Goal: Contribute content: Contribute content

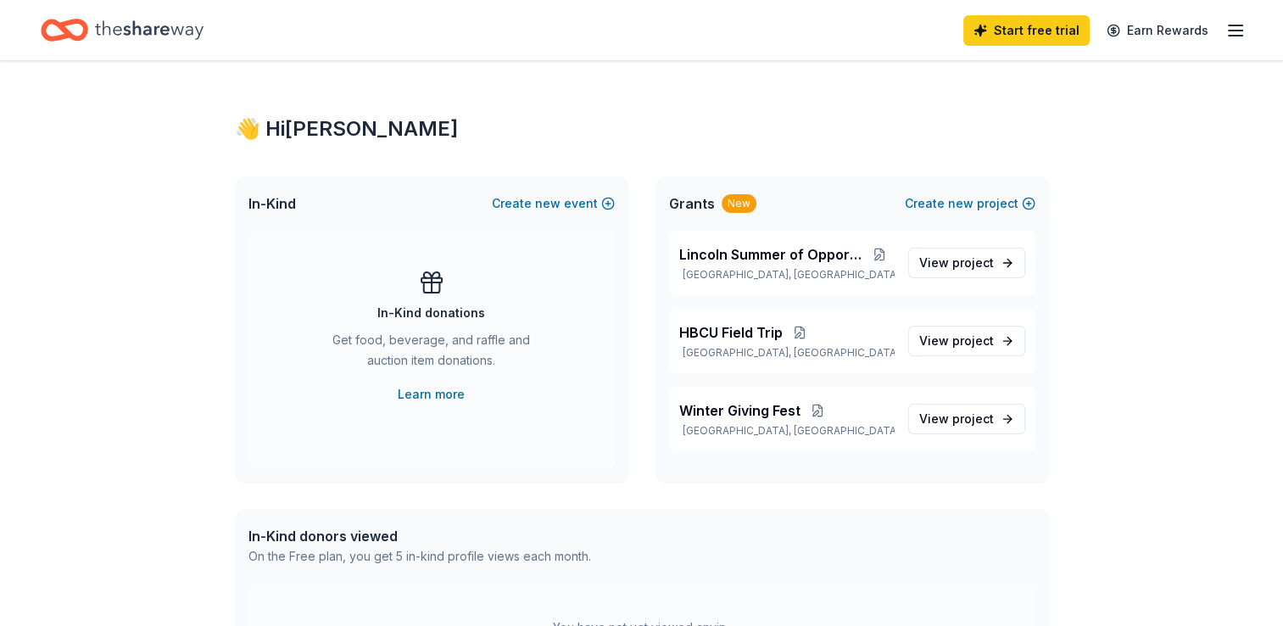
click at [1241, 29] on icon "button" at bounding box center [1236, 30] width 20 height 20
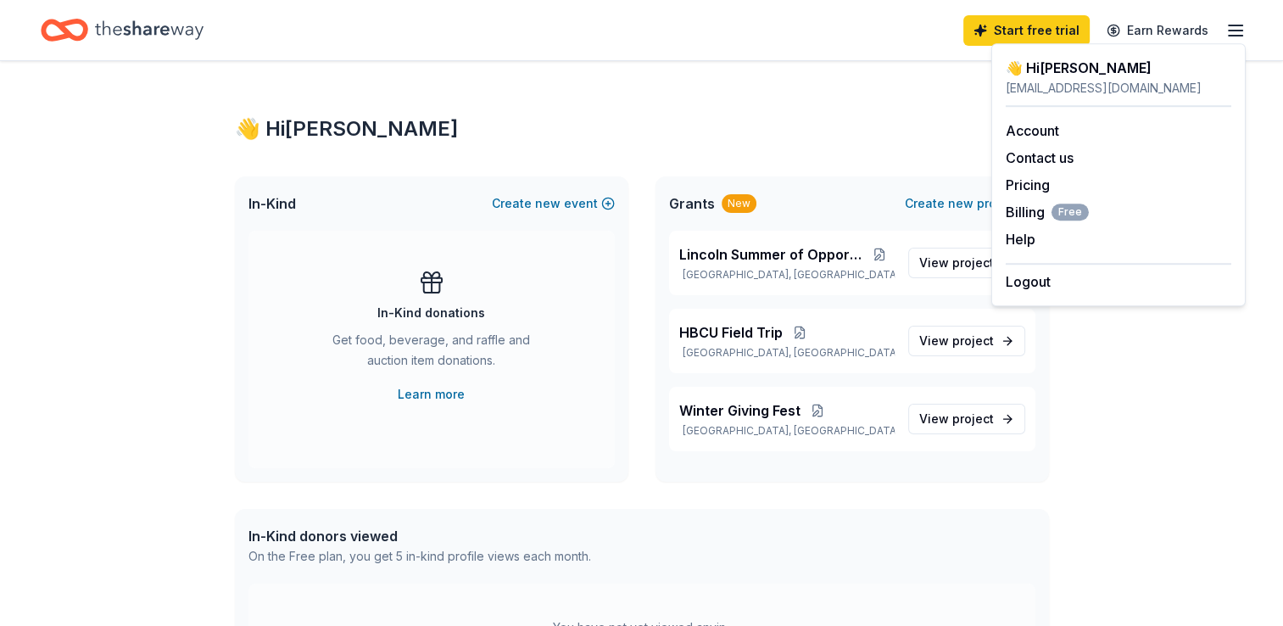
click at [802, 133] on div "👋 Hi Jade" at bounding box center [642, 128] width 814 height 27
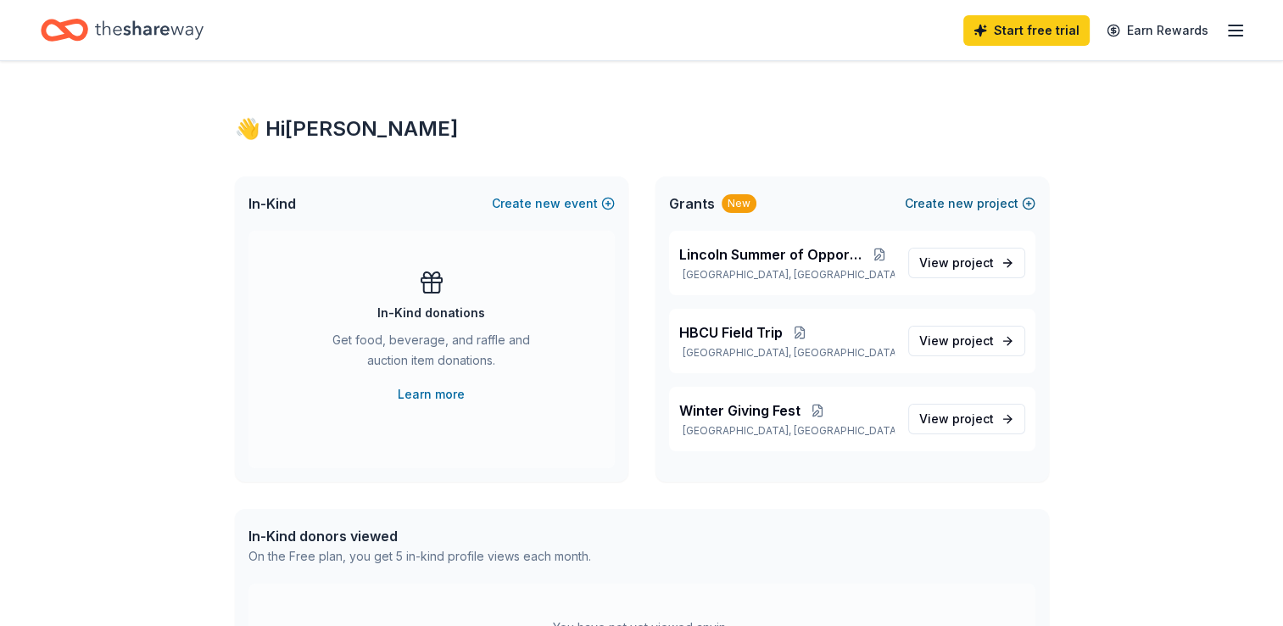
click at [1004, 202] on button "Create new project" at bounding box center [970, 203] width 131 height 20
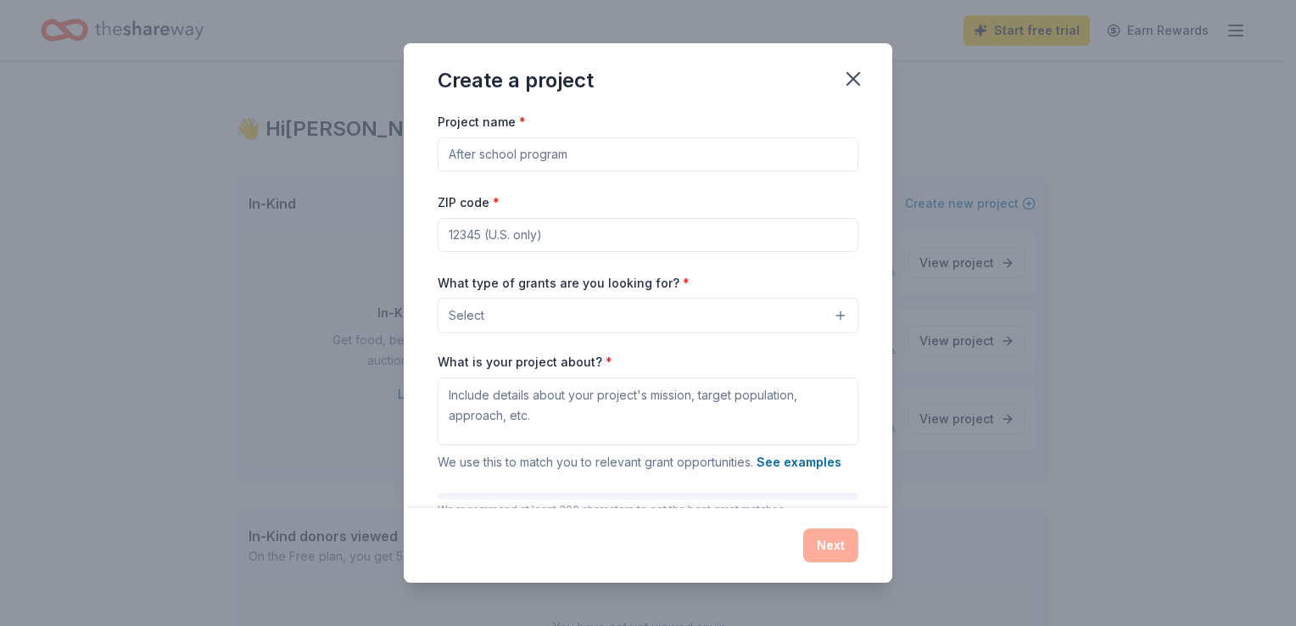
click at [588, 121] on div "Project name *" at bounding box center [648, 141] width 421 height 60
click at [589, 139] on input "Project name *" at bounding box center [648, 154] width 421 height 34
click at [595, 139] on input "Project name *" at bounding box center [648, 154] width 421 height 34
click at [587, 159] on input "Project name *" at bounding box center [648, 154] width 421 height 34
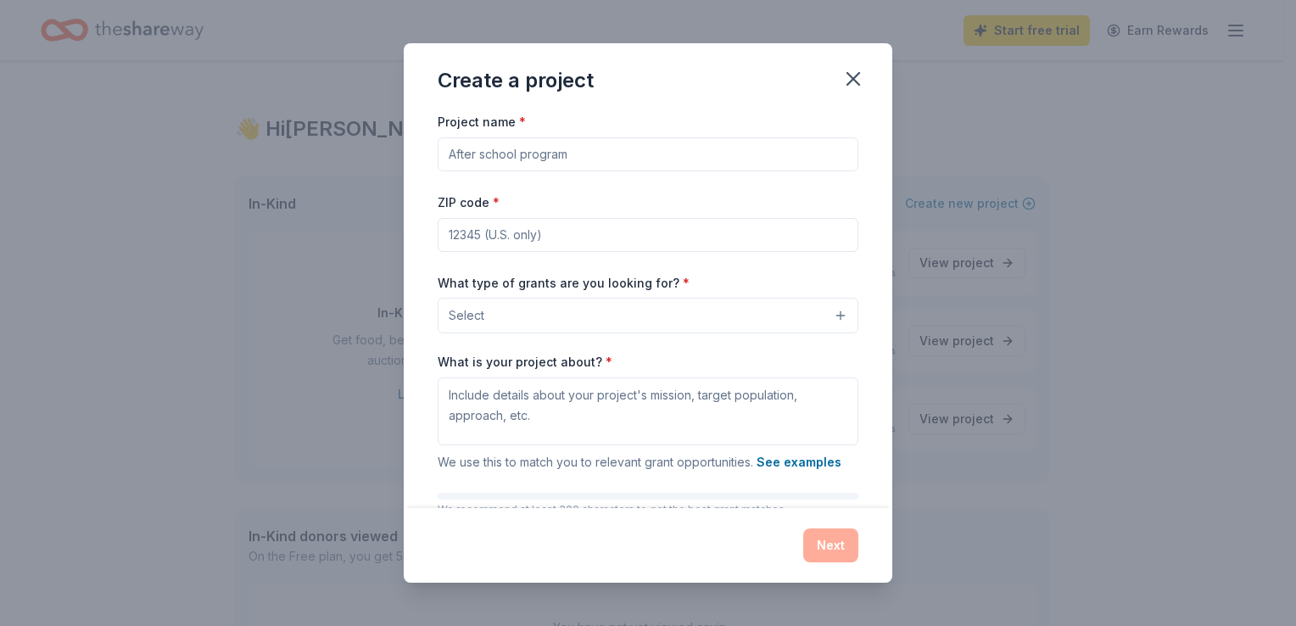
click at [587, 151] on input "Project name *" at bounding box center [648, 154] width 421 height 34
click at [575, 138] on input "Project name *" at bounding box center [648, 154] width 421 height 34
click at [570, 147] on input "Project name *" at bounding box center [648, 154] width 421 height 34
type input "D"
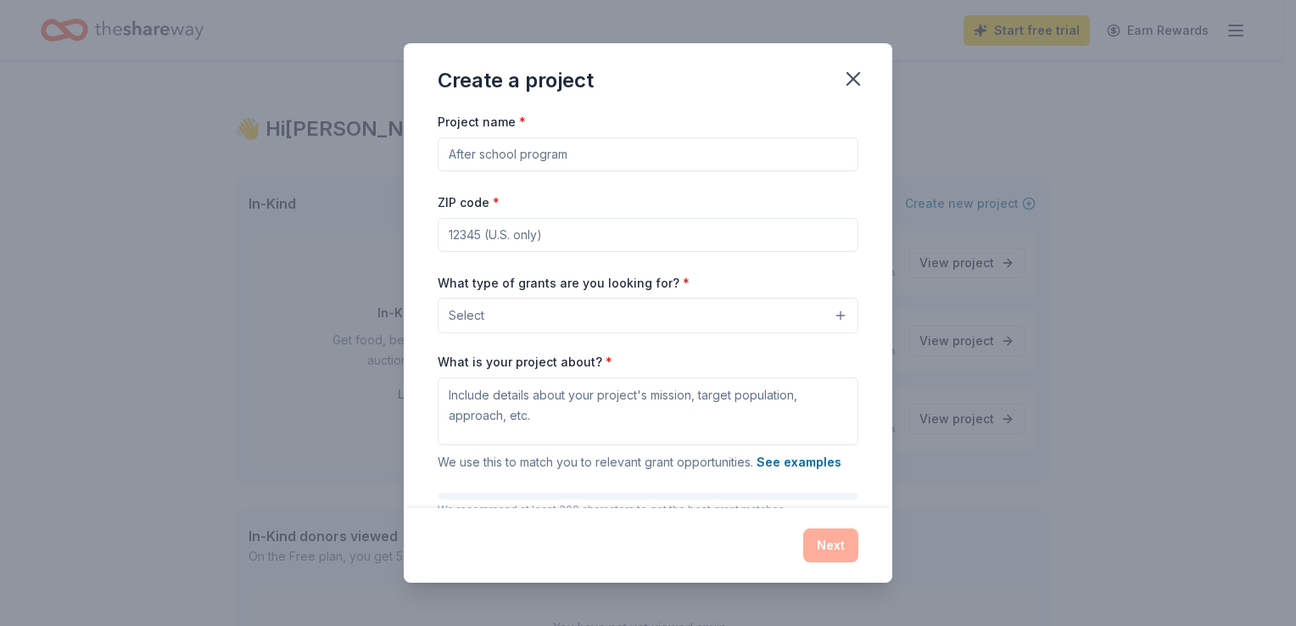
type input "D"
click at [570, 147] on input "Project name *" at bounding box center [648, 154] width 421 height 34
click at [563, 154] on input "Project name *" at bounding box center [648, 154] width 421 height 34
type input "D"
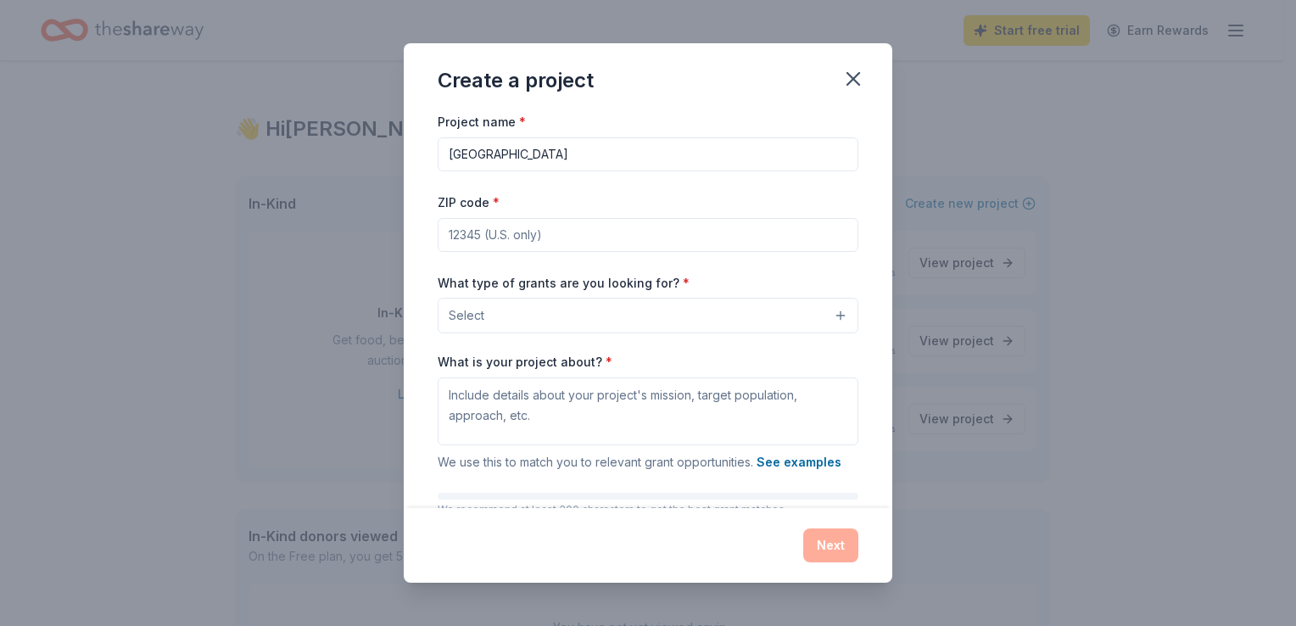
type input "[GEOGRAPHIC_DATA]"
click at [838, 206] on div "ZIP code *" at bounding box center [648, 222] width 421 height 60
click at [764, 230] on input "ZIP code *" at bounding box center [648, 235] width 421 height 34
click at [733, 238] on input "ZIP code *" at bounding box center [648, 235] width 421 height 34
type input "1"
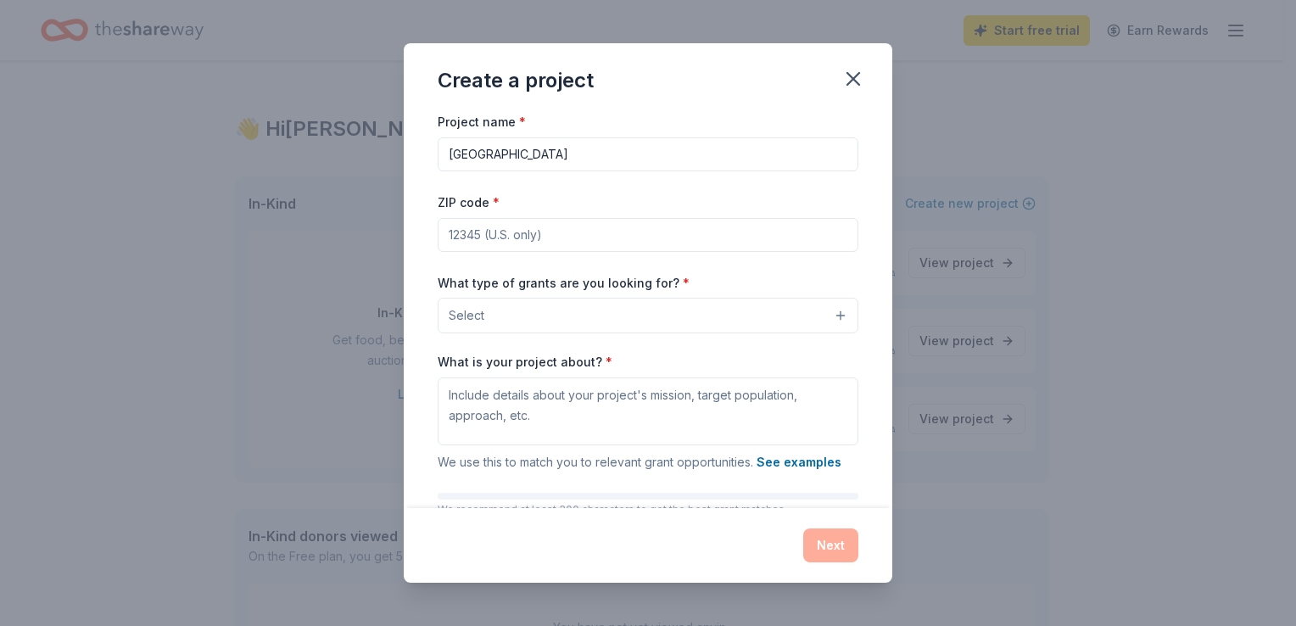
type input "1"
click at [733, 238] on input "ZIP code *" at bounding box center [648, 235] width 421 height 34
type input "13203"
click at [1131, 429] on div "Create a project Project name * Lincoln Middle School ZIP code * 13203 What typ…" at bounding box center [648, 313] width 1296 height 626
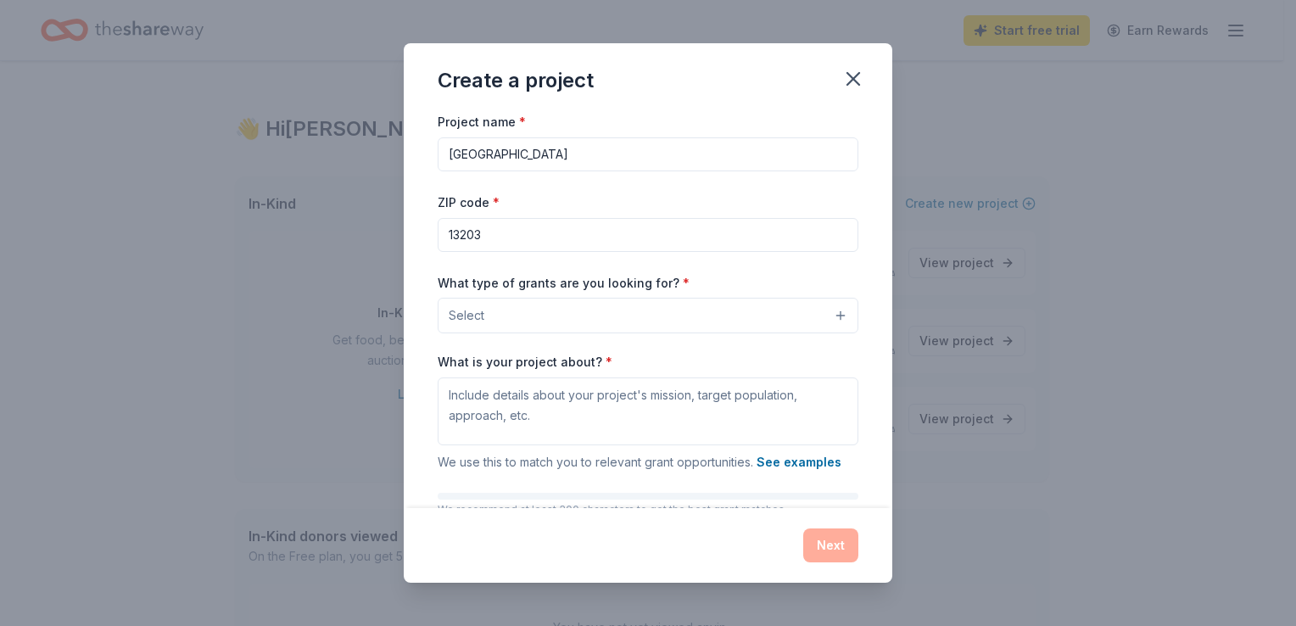
click at [730, 307] on button "Select" at bounding box center [648, 316] width 421 height 36
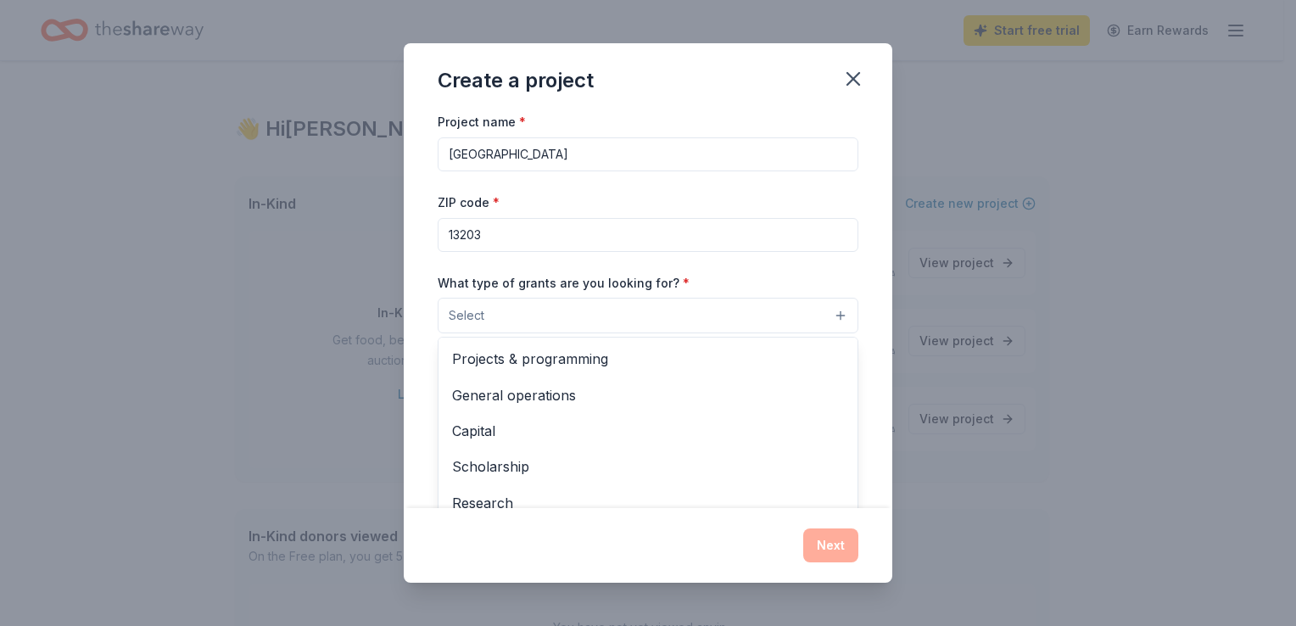
click at [878, 334] on div "Project name * Lincoln Middle School ZIP code * 13203 What type of grants are y…" at bounding box center [648, 309] width 489 height 396
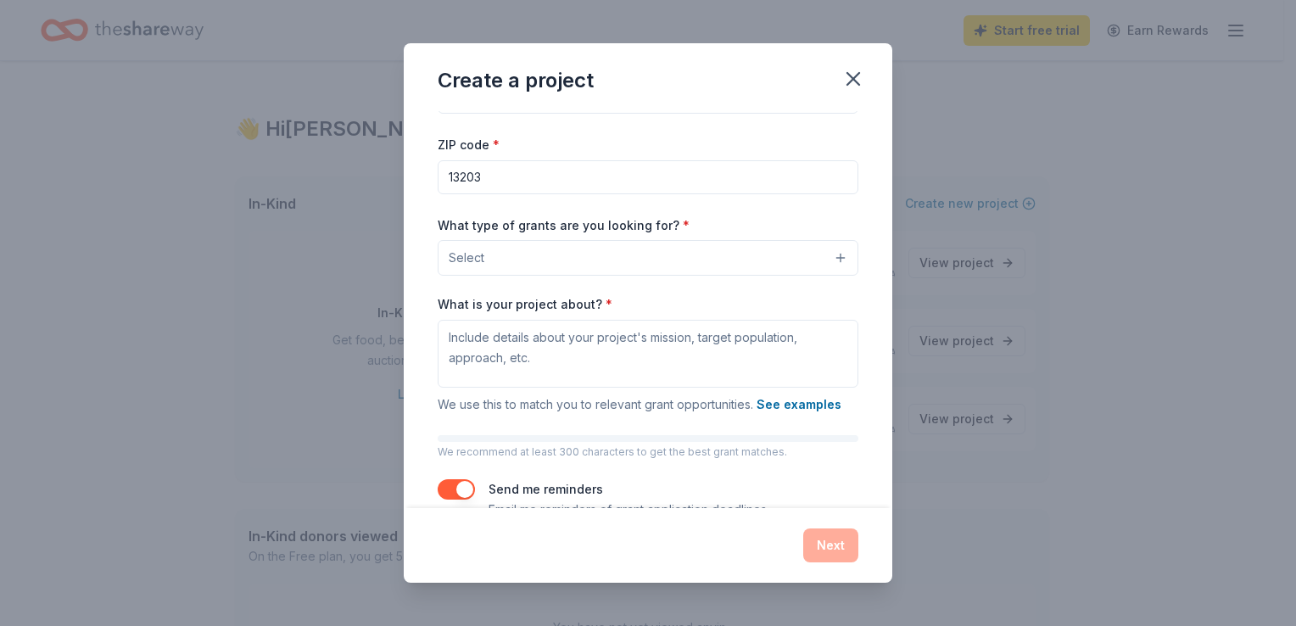
scroll to position [75, 0]
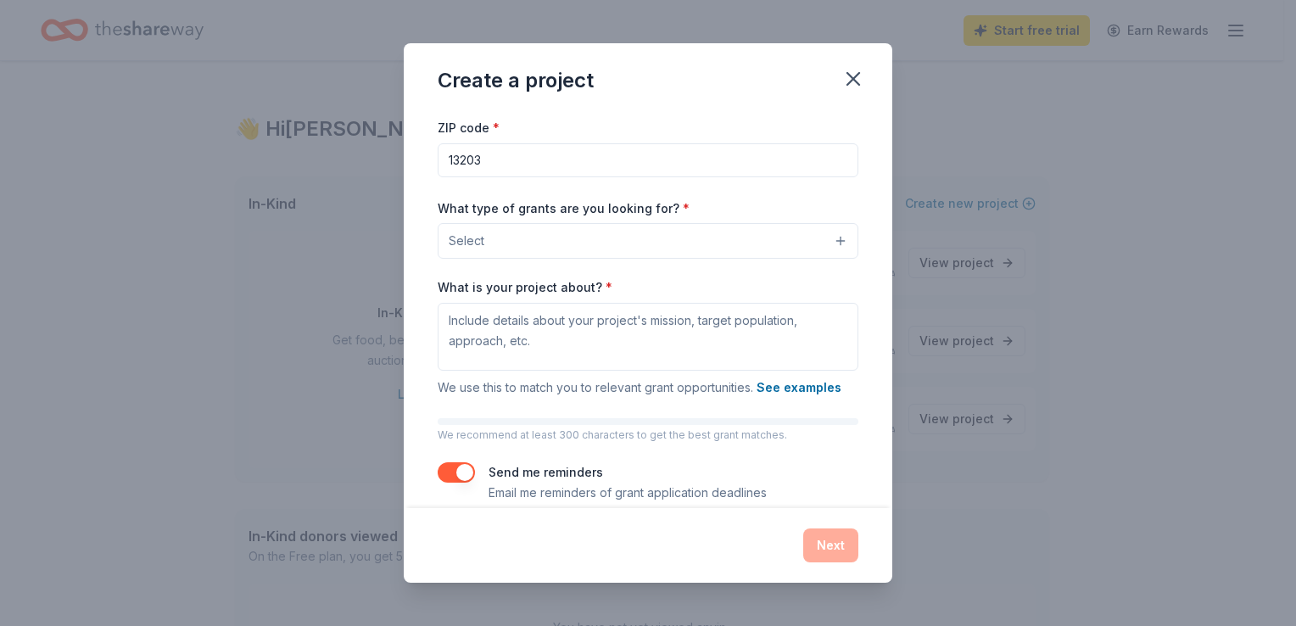
click at [835, 248] on button "Select" at bounding box center [648, 241] width 421 height 36
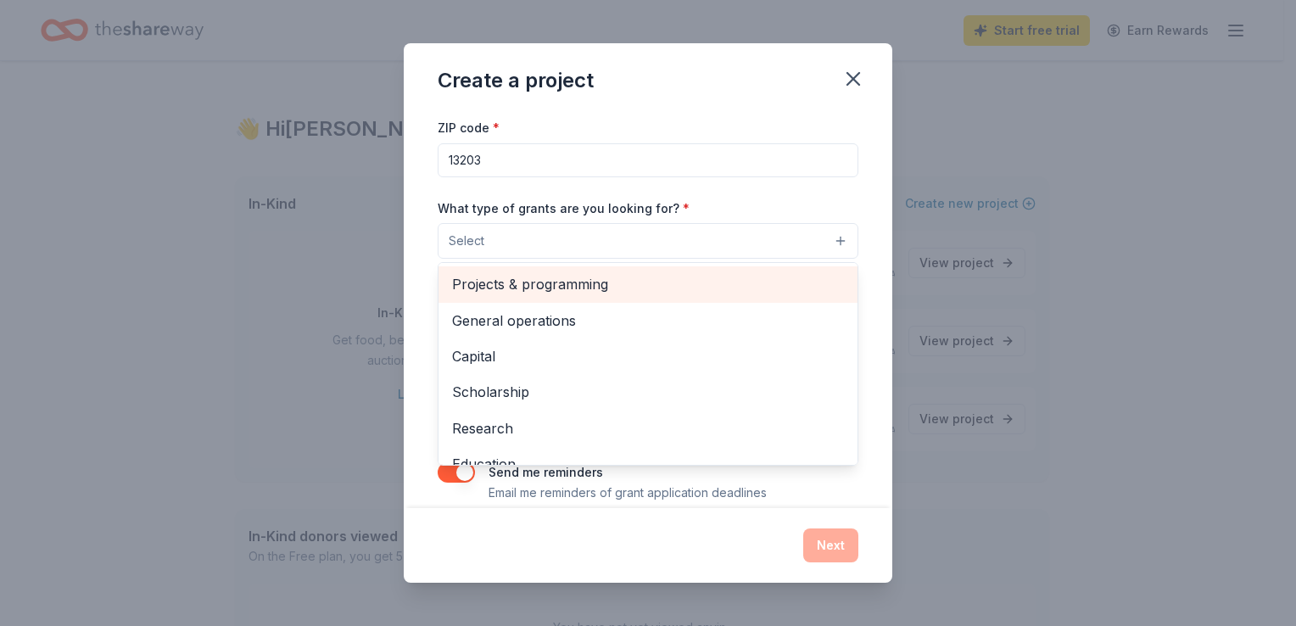
click at [618, 287] on span "Projects & programming" at bounding box center [648, 284] width 392 height 22
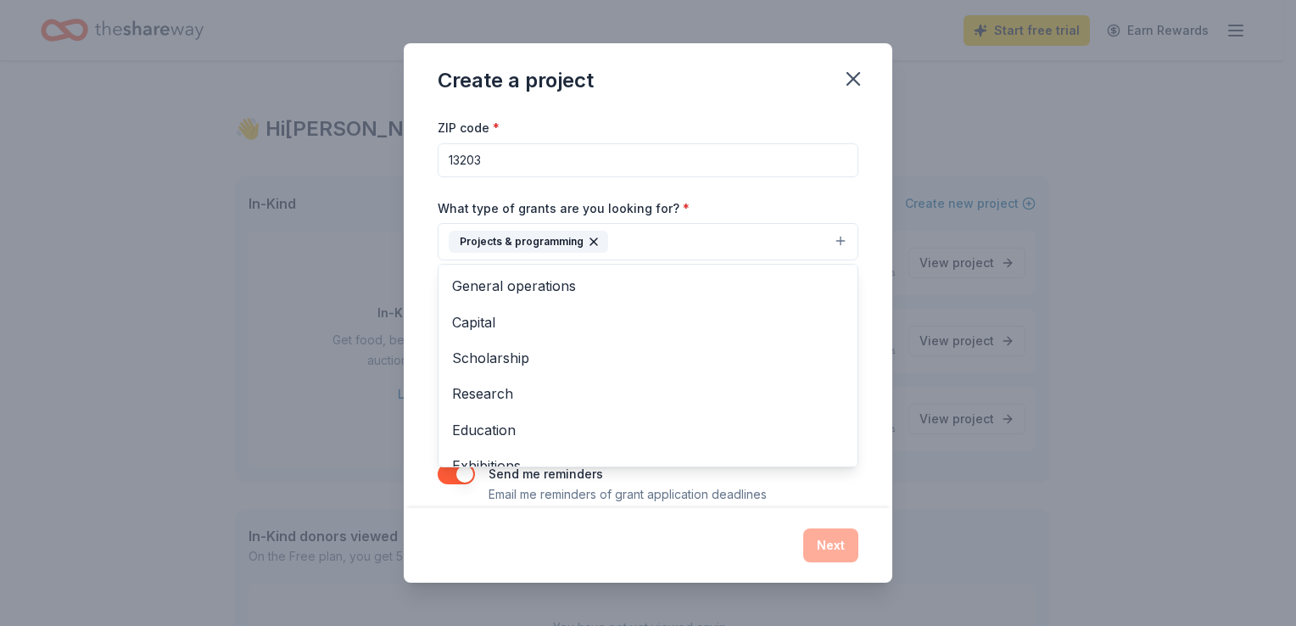
click at [589, 242] on icon "button" at bounding box center [594, 242] width 14 height 14
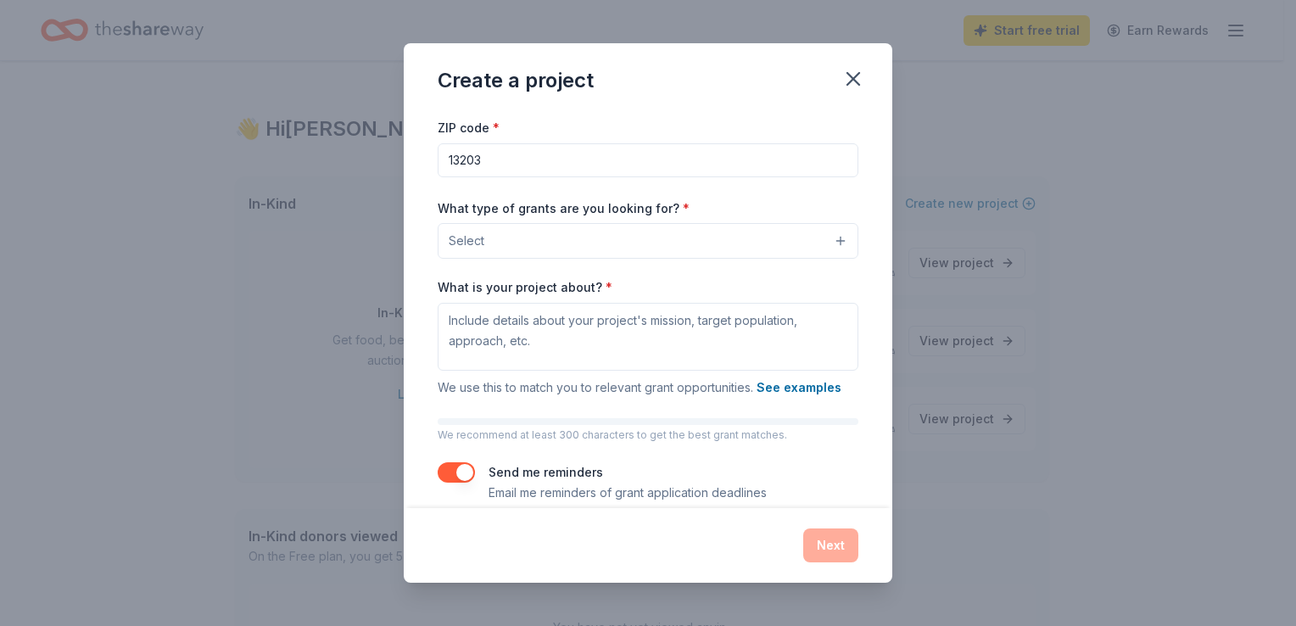
click at [854, 260] on div "Project name * Lincoln Middle School ZIP code * 13203 What type of grants are y…" at bounding box center [648, 309] width 489 height 396
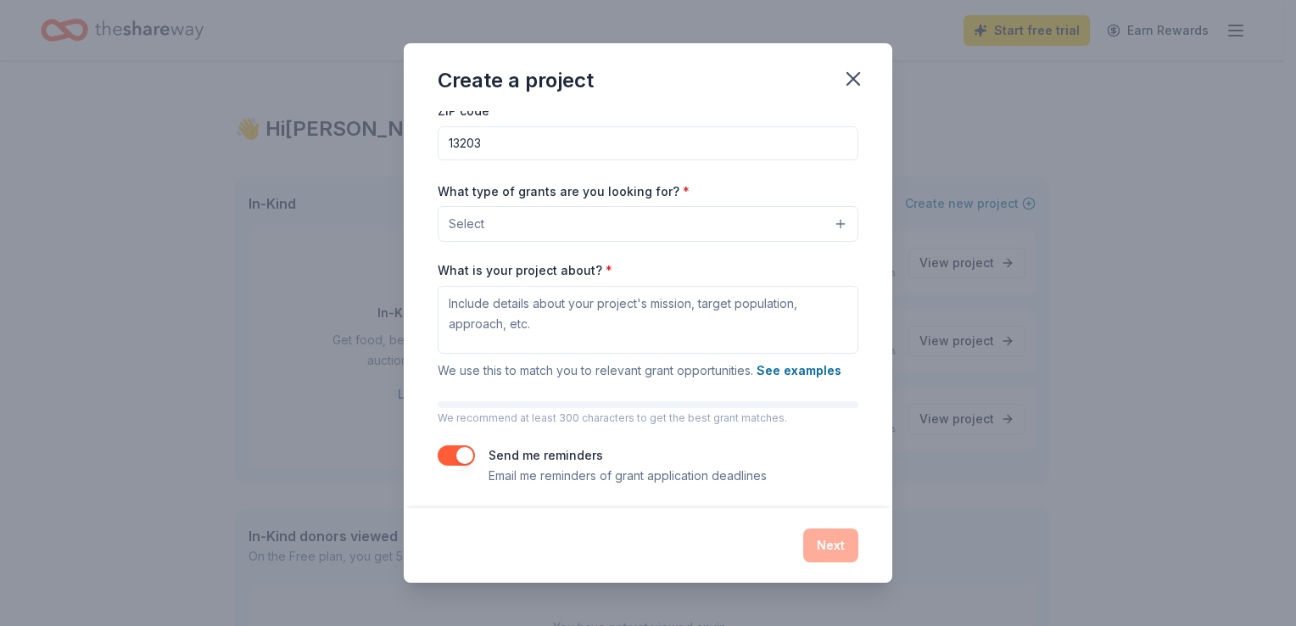
click at [821, 222] on button "Select" at bounding box center [648, 224] width 421 height 36
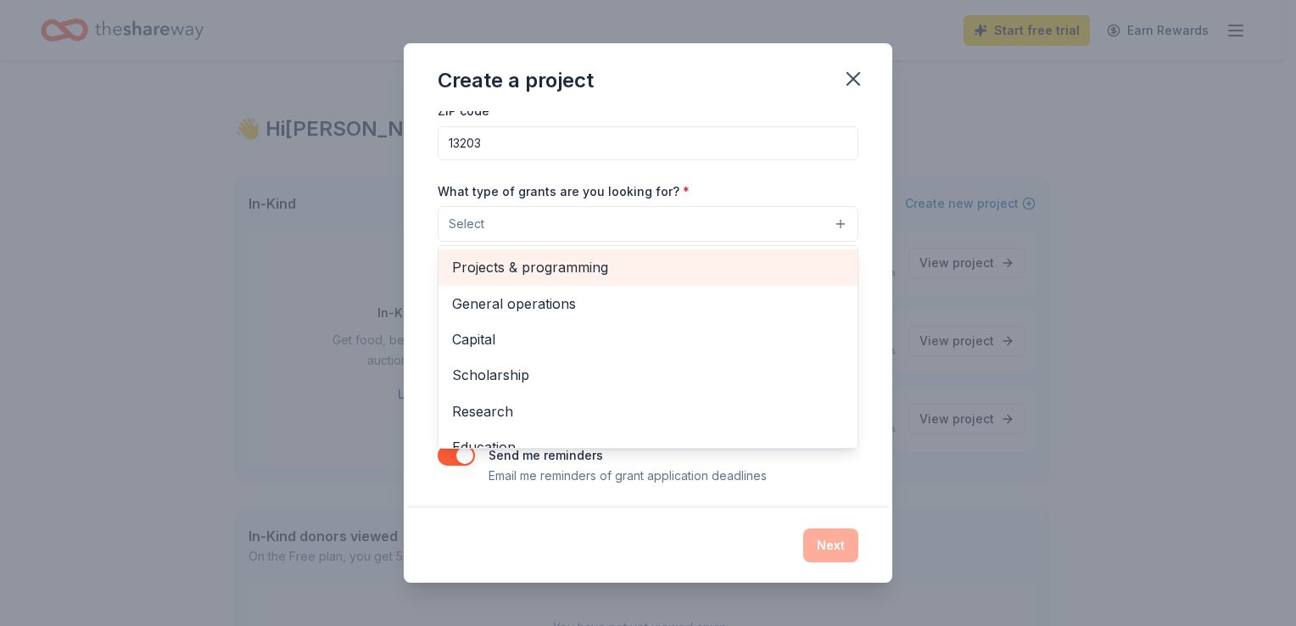
click at [596, 263] on span "Projects & programming" at bounding box center [648, 267] width 392 height 22
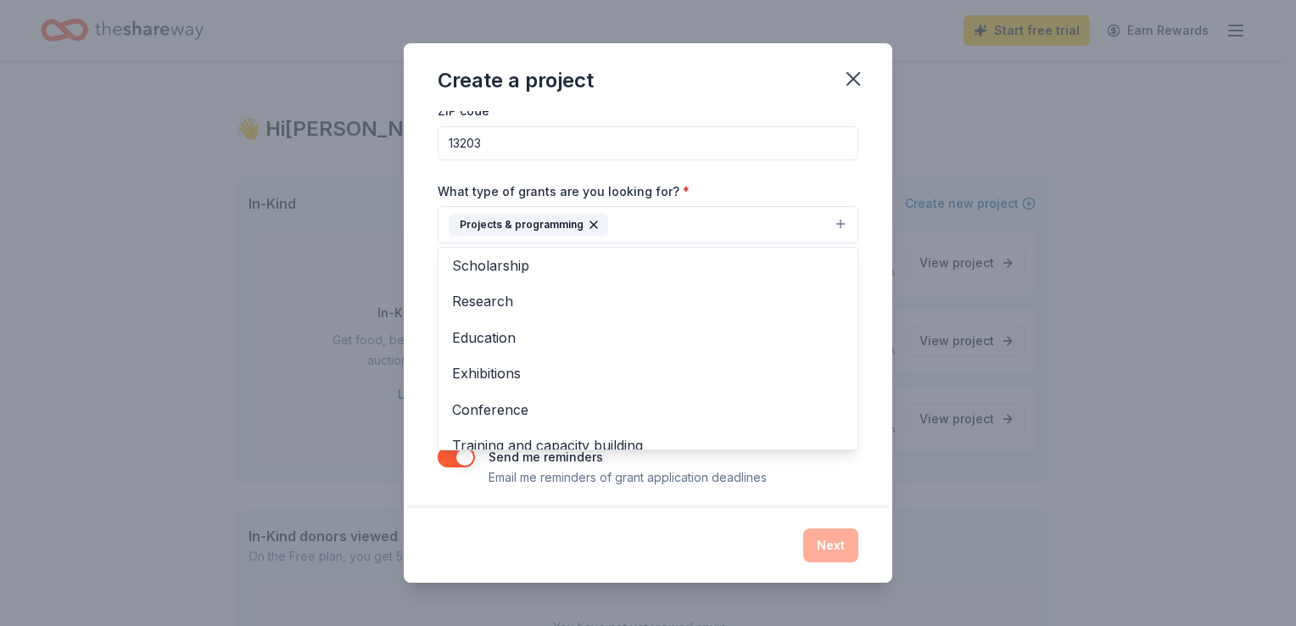
scroll to position [67, 0]
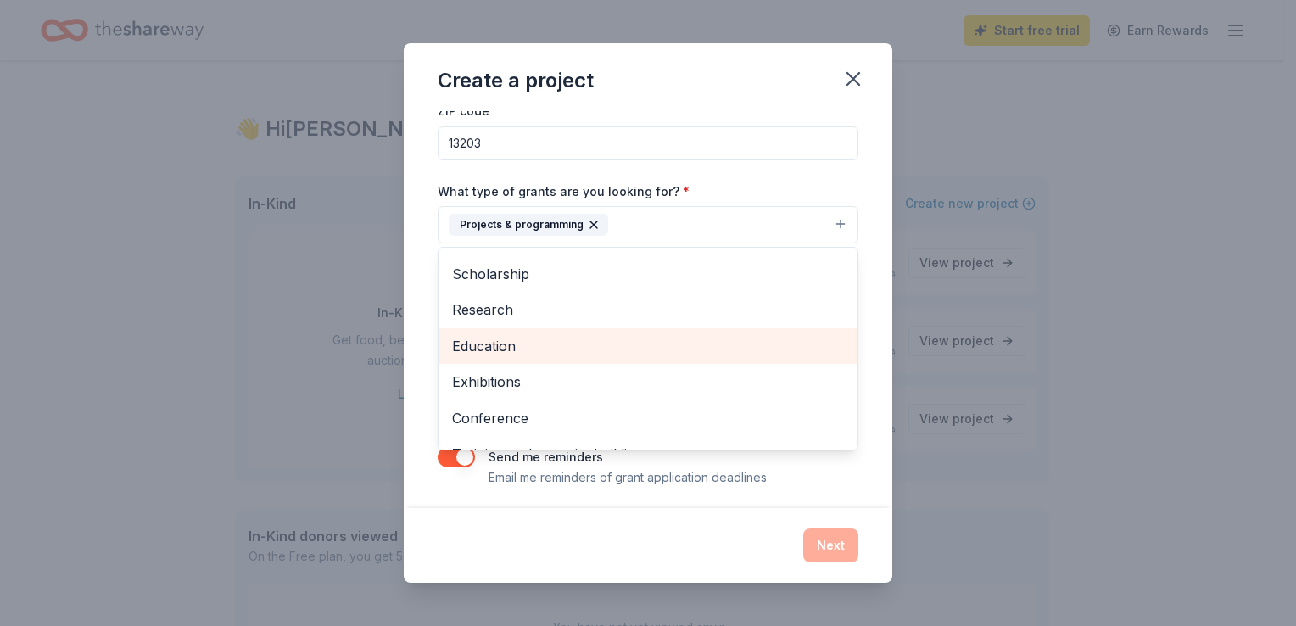
click at [805, 357] on div "Education" at bounding box center [648, 346] width 419 height 36
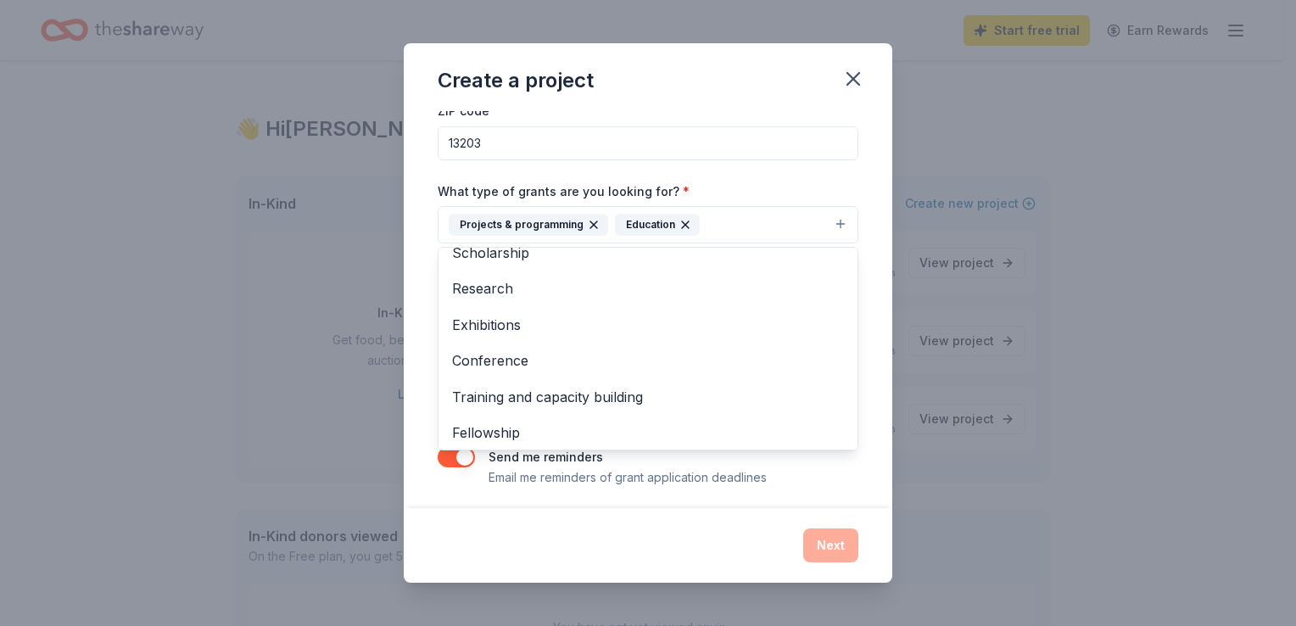
scroll to position [128, 0]
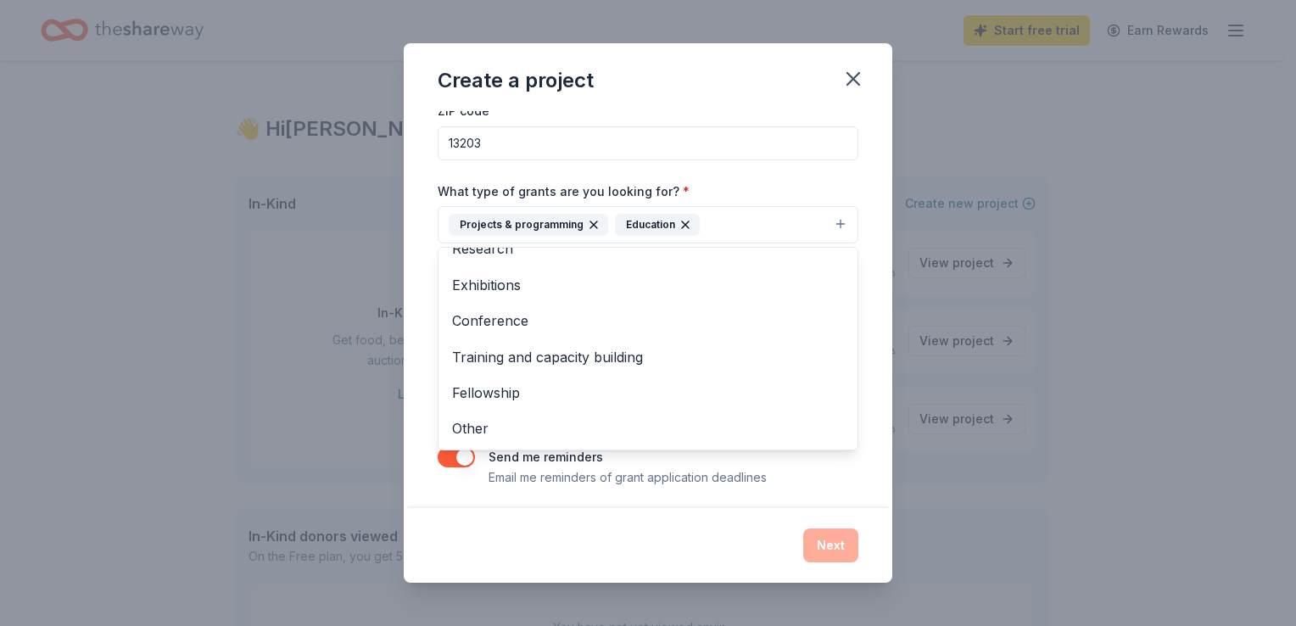
click at [872, 382] on div "Project name * Lincoln Middle School ZIP code * 13203 What type of grants are y…" at bounding box center [648, 309] width 489 height 396
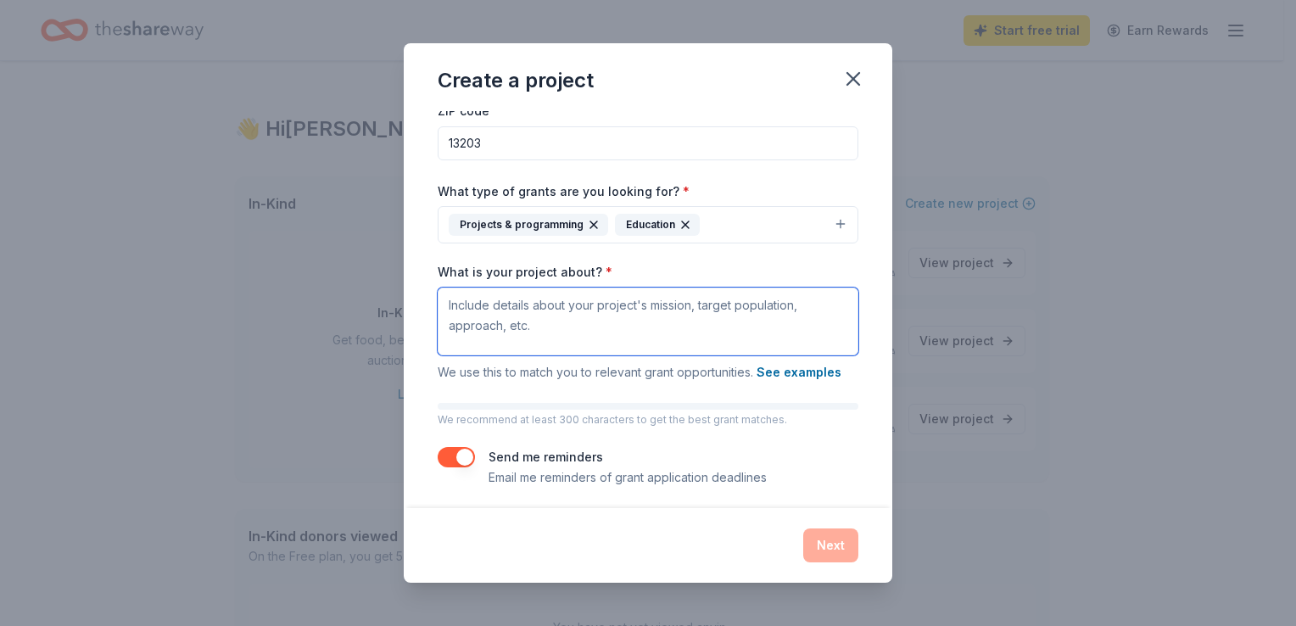
click at [634, 321] on textarea "What is your project about? *" at bounding box center [648, 322] width 421 height 68
click at [642, 317] on textarea "What is your project about? *" at bounding box center [648, 322] width 421 height 68
click at [671, 332] on textarea "The Lincoln Middle School "Community Giving Center" is a charitable hub for" at bounding box center [648, 322] width 421 height 68
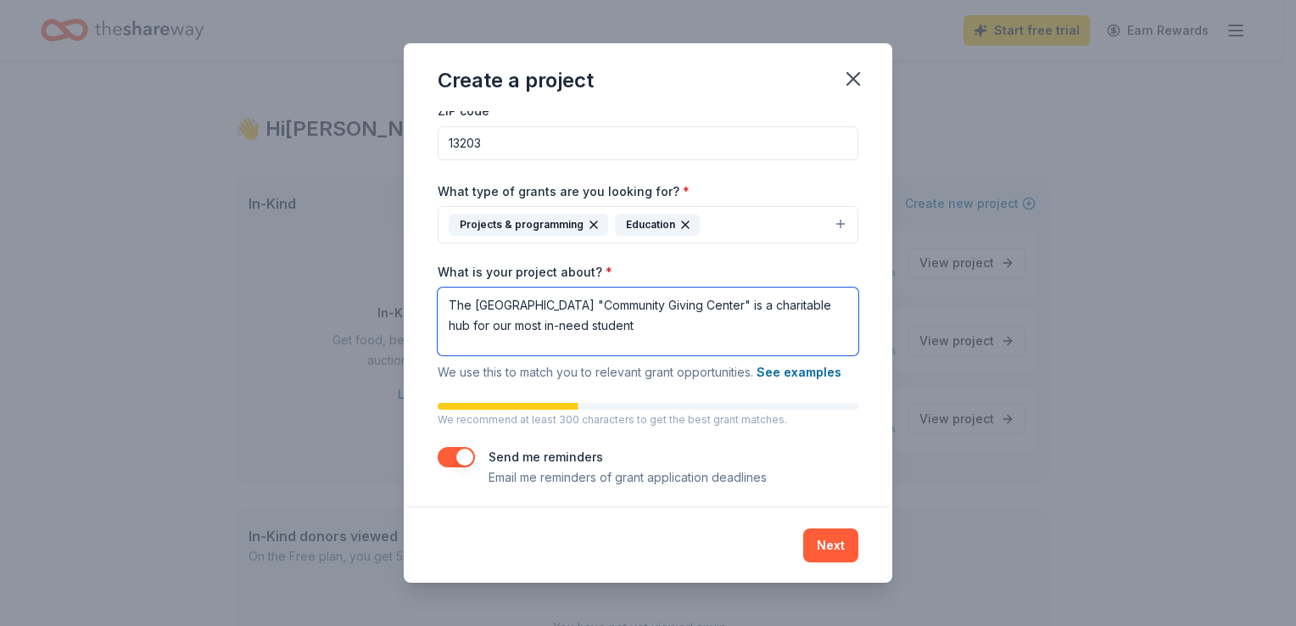
click at [744, 324] on textarea "The Lincoln Middle School "Community Giving Center" is a charitable hub for our…" at bounding box center [648, 322] width 421 height 68
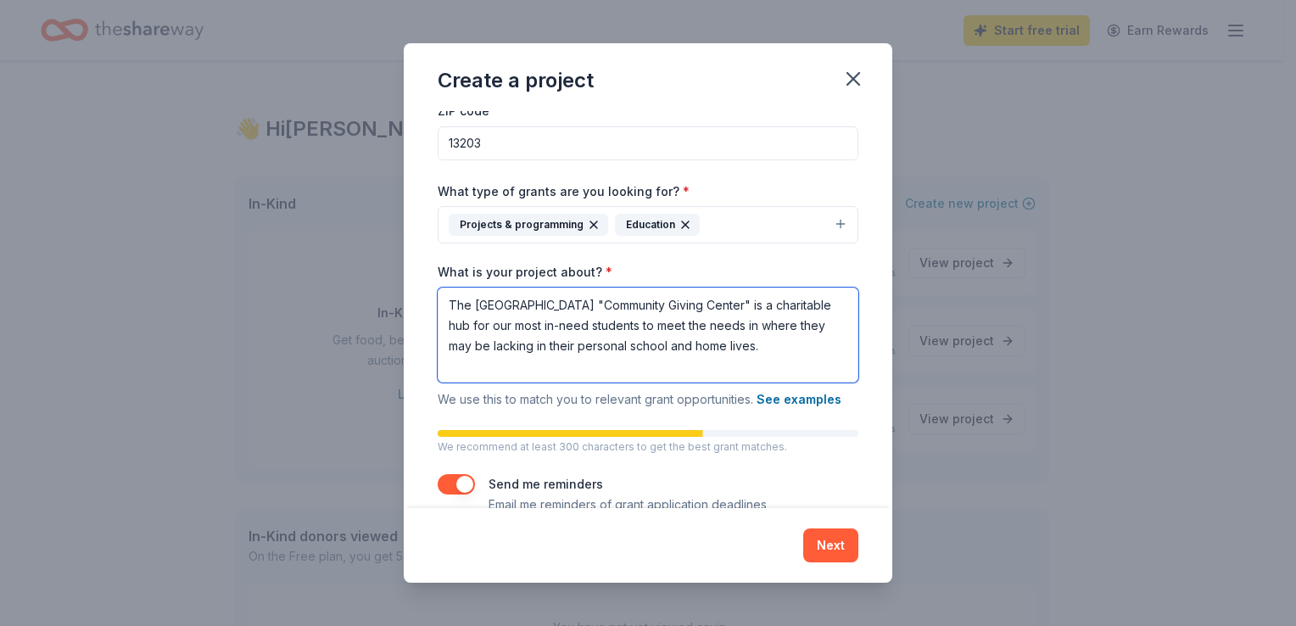
type textarea "The Lincoln Middle School "Community Giving Center" is a charitable hub for our…"
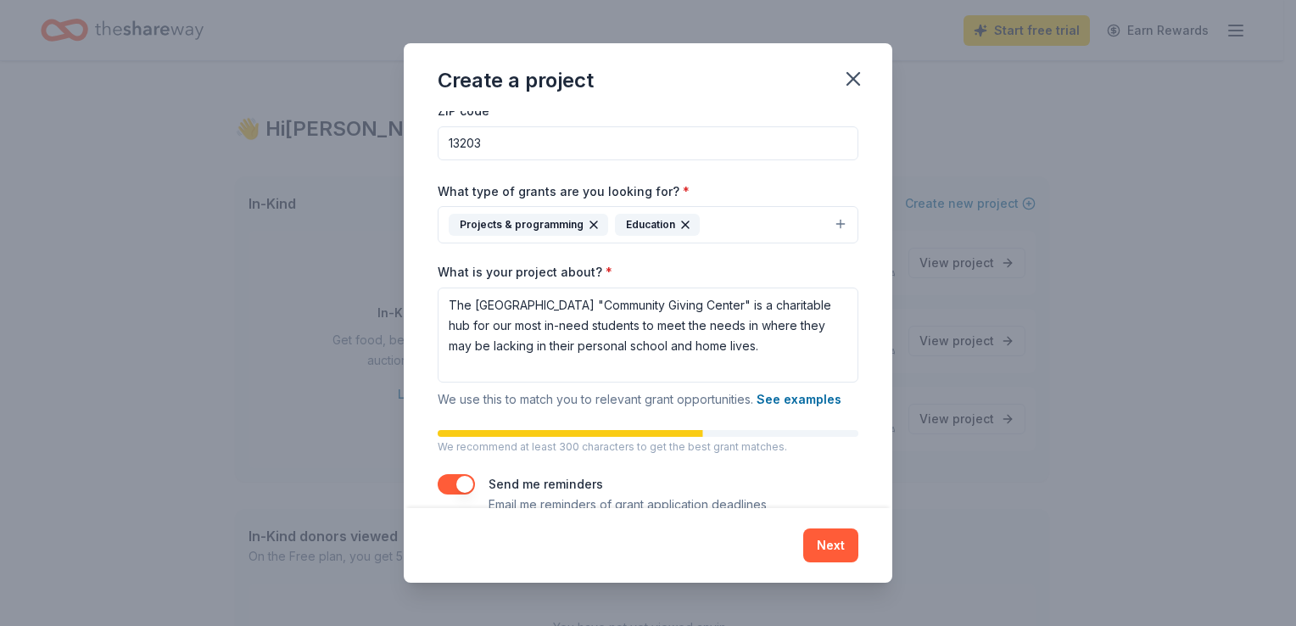
scroll to position [125, 0]
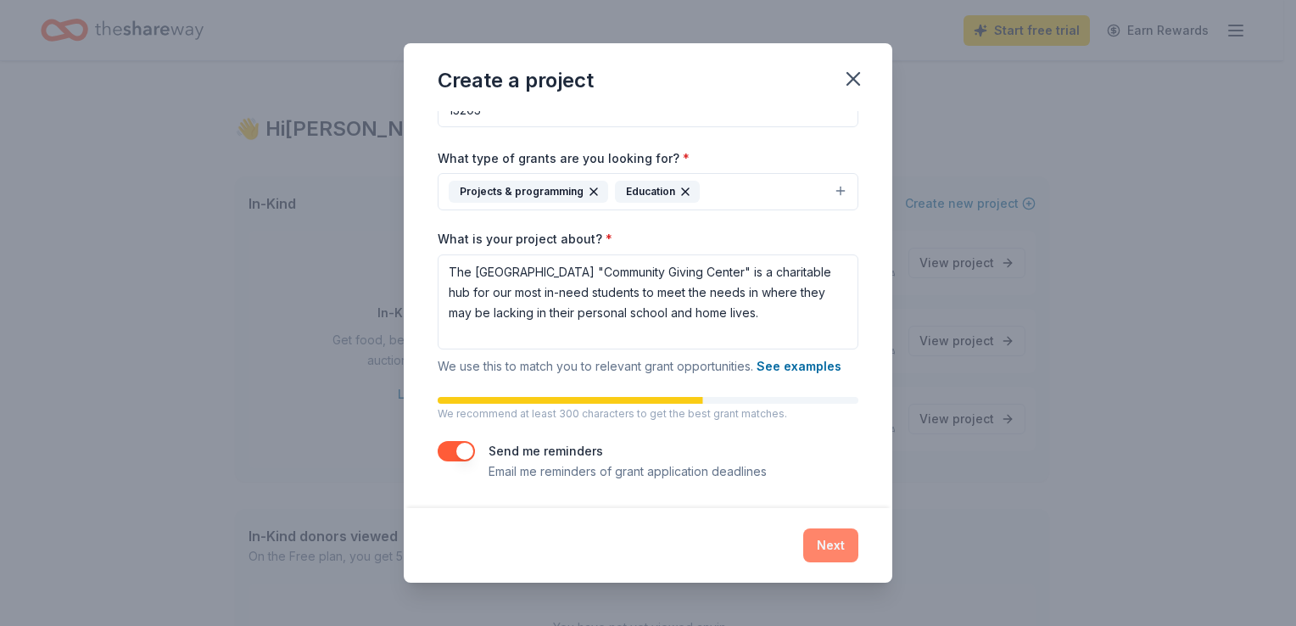
click at [831, 530] on button "Next" at bounding box center [830, 545] width 55 height 34
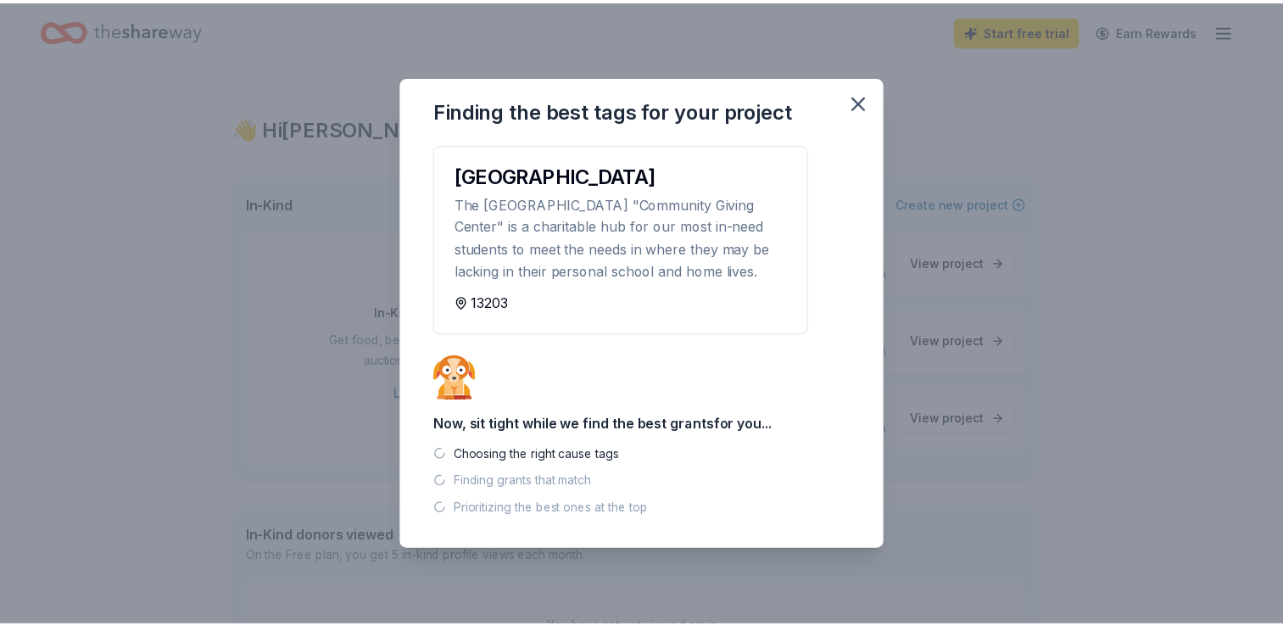
scroll to position [0, 0]
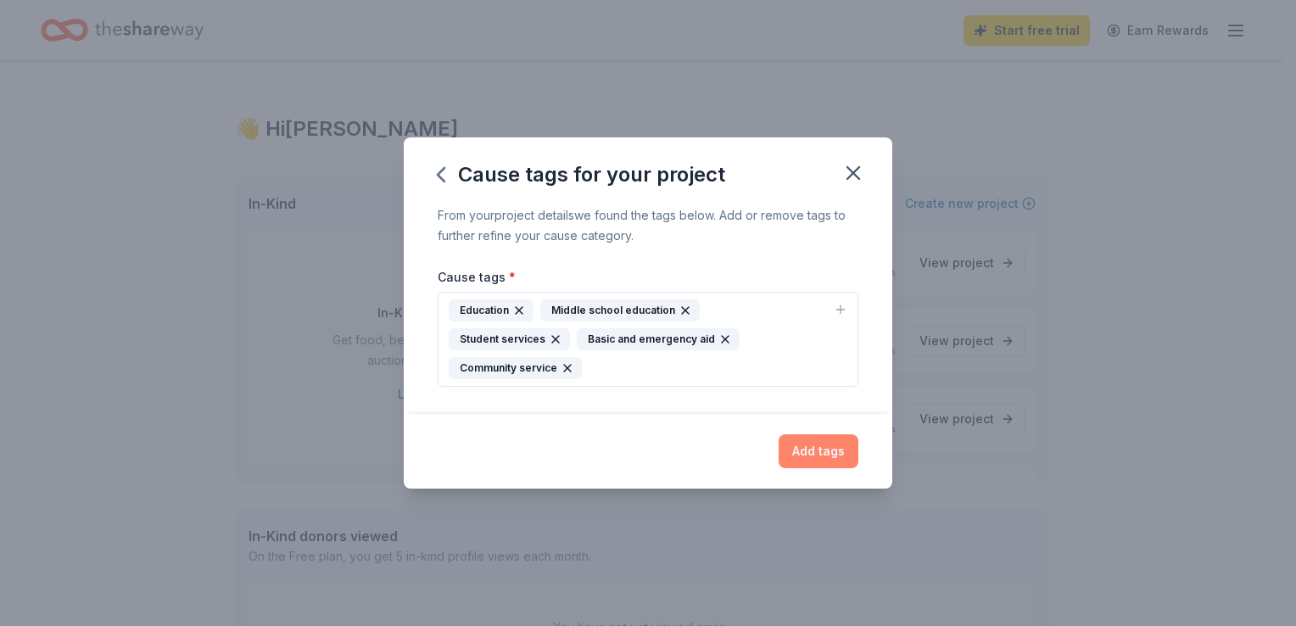
click at [813, 442] on button "Add tags" at bounding box center [819, 451] width 80 height 34
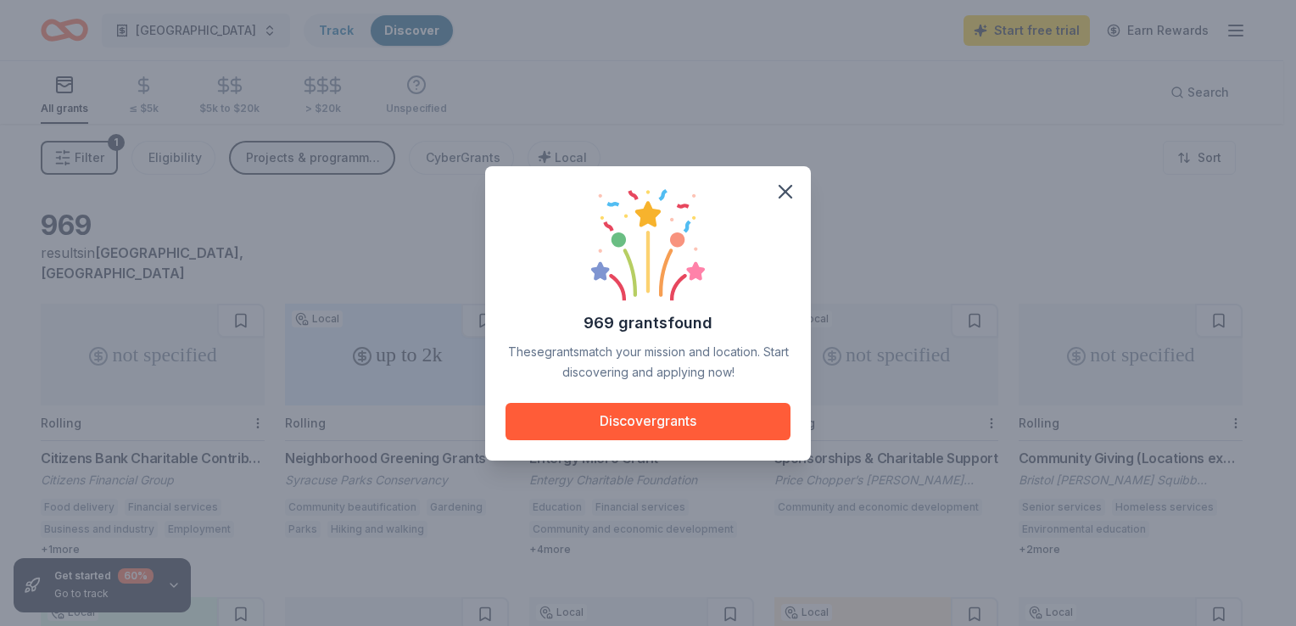
click at [684, 402] on div "969 grants found These grants match your mission and location. Start discoverin…" at bounding box center [648, 314] width 285 height 254
click at [680, 422] on button "Discover grants" at bounding box center [648, 421] width 285 height 37
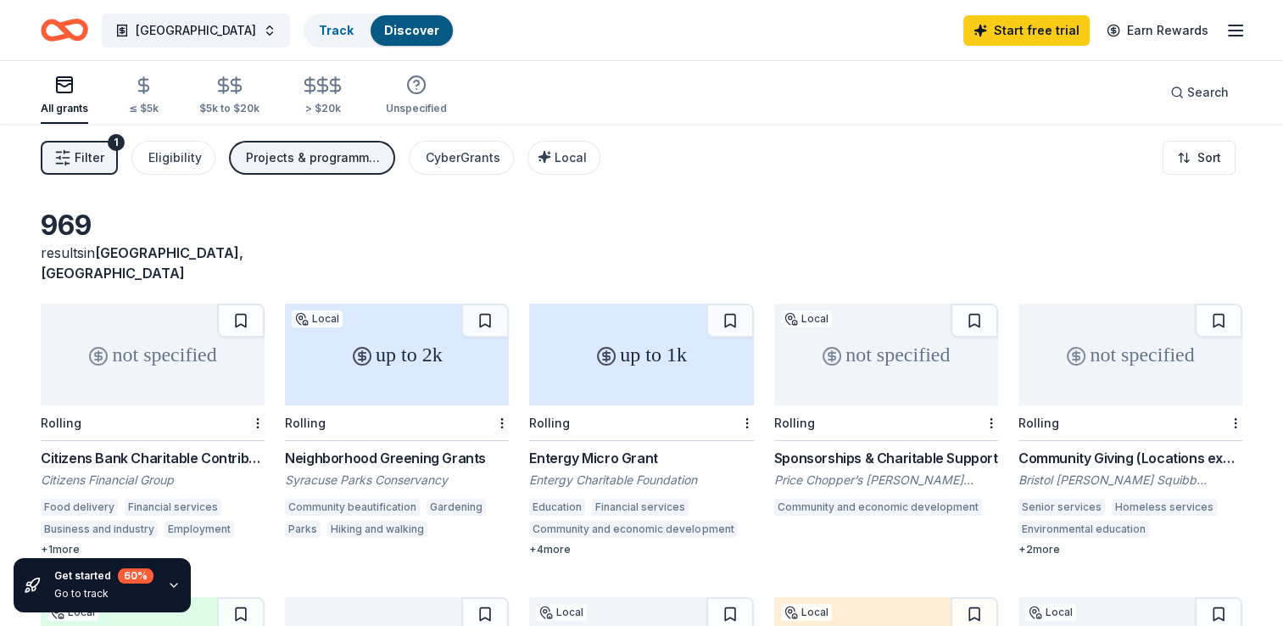
click at [440, 448] on div "Neighborhood Greening Grants" at bounding box center [397, 458] width 224 height 20
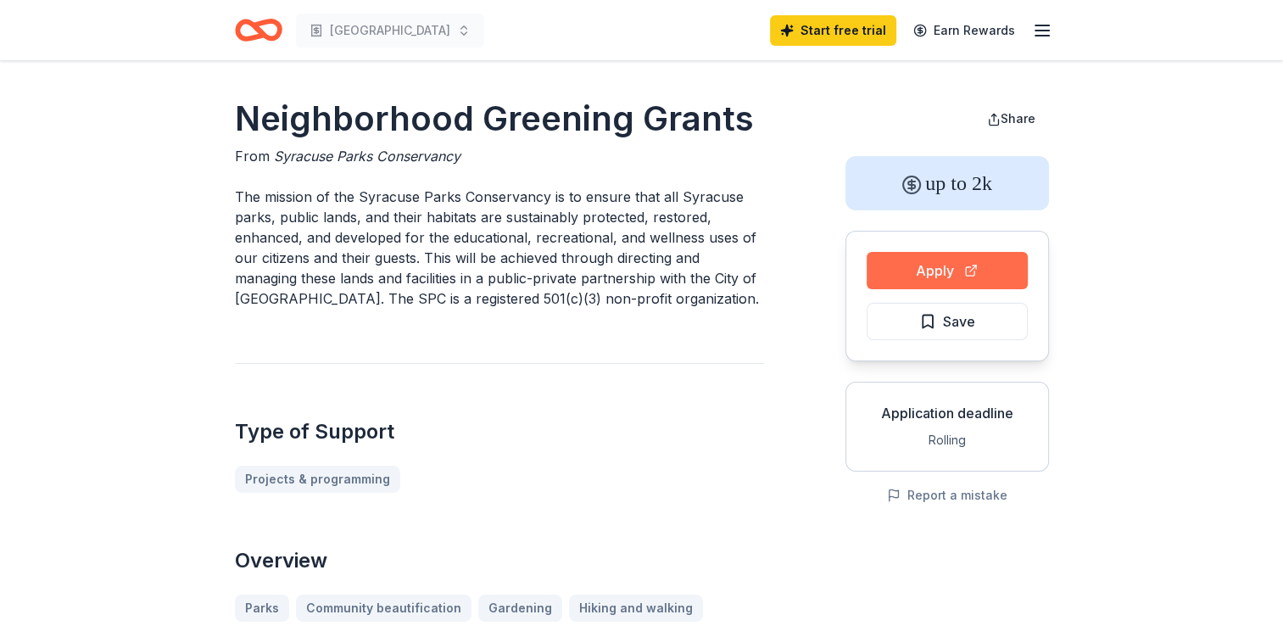
click at [977, 270] on button "Apply" at bounding box center [947, 270] width 161 height 37
